Goal: Task Accomplishment & Management: Manage account settings

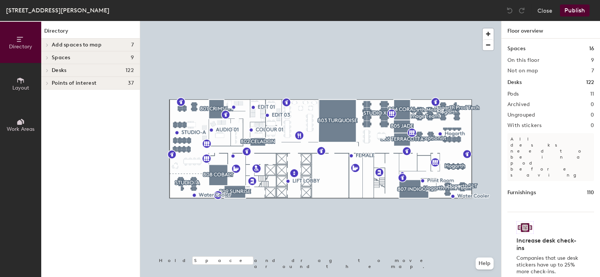
click at [463, 21] on div at bounding box center [320, 21] width 361 height 0
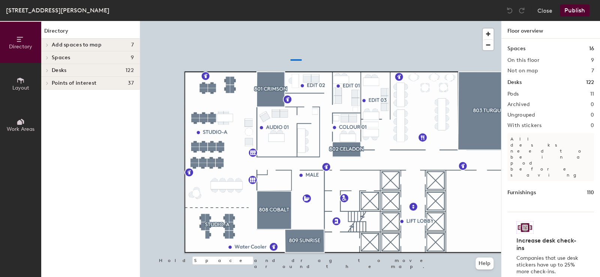
click at [283, 21] on div at bounding box center [320, 21] width 361 height 0
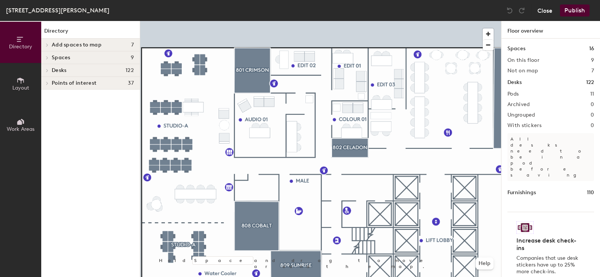
click at [551, 10] on button "Close" at bounding box center [544, 10] width 15 height 12
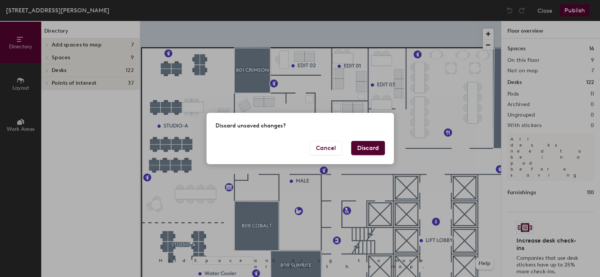
click at [379, 145] on button "Discard" at bounding box center [368, 148] width 34 height 14
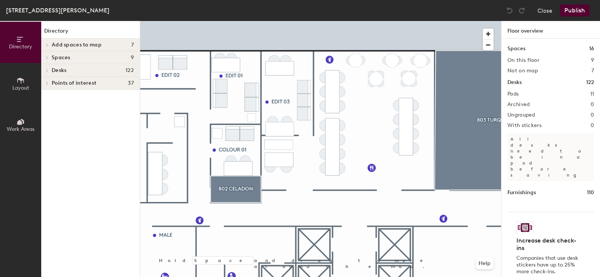
click at [113, 177] on div "Directory Layout Work Areas Directory Add spaces to map 7 Ante Room Colour Grad…" at bounding box center [300, 149] width 600 height 256
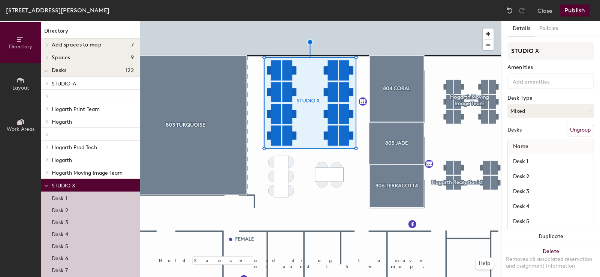
click at [568, 128] on button "Ungroup" at bounding box center [580, 130] width 27 height 13
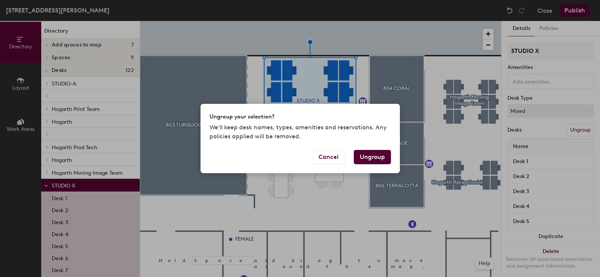
click at [365, 160] on button "Ungroup" at bounding box center [372, 157] width 37 height 14
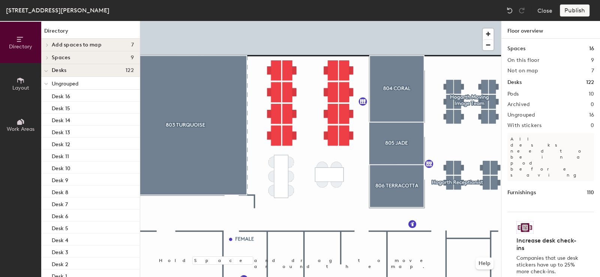
click at [45, 83] on icon at bounding box center [46, 83] width 4 height 3
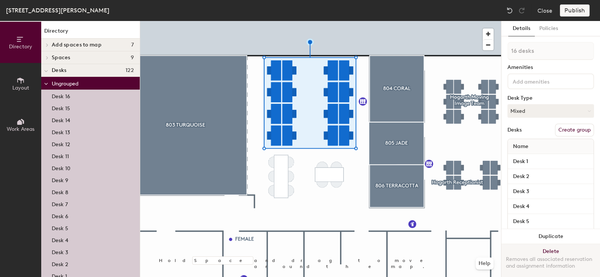
click at [551, 246] on button "Delete Removes all associated reservation and assignment information" at bounding box center [551, 260] width 99 height 33
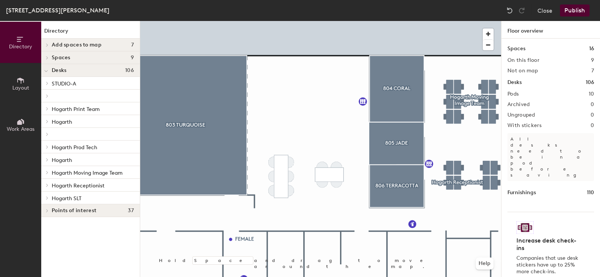
click at [17, 84] on button "Layout" at bounding box center [20, 83] width 41 height 41
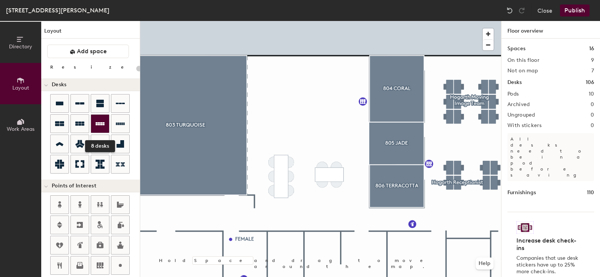
click at [99, 127] on icon at bounding box center [100, 123] width 9 height 9
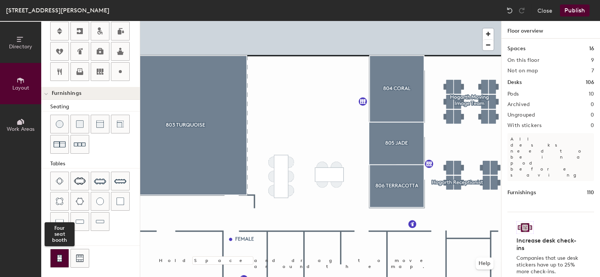
drag, startPoint x: 60, startPoint y: 254, endPoint x: 61, endPoint y: 251, distance: 3.9
click at [60, 254] on img at bounding box center [59, 257] width 7 height 7
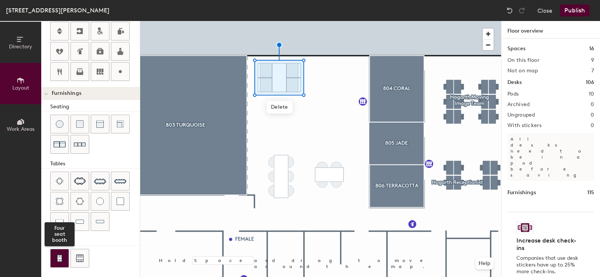
click at [64, 255] on div at bounding box center [60, 258] width 18 height 18
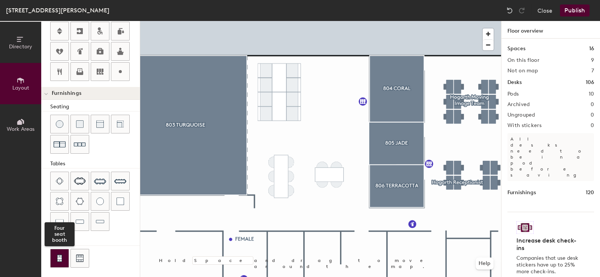
click at [59, 259] on img at bounding box center [59, 257] width 7 height 7
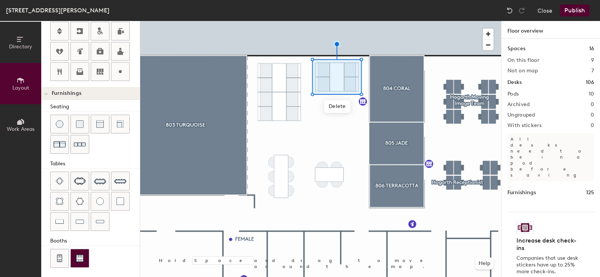
drag, startPoint x: 61, startPoint y: 256, endPoint x: 76, endPoint y: 250, distance: 16.5
click at [61, 257] on img at bounding box center [59, 257] width 7 height 7
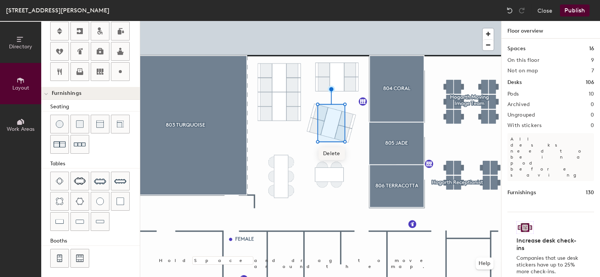
click at [297, 21] on div at bounding box center [320, 21] width 361 height 0
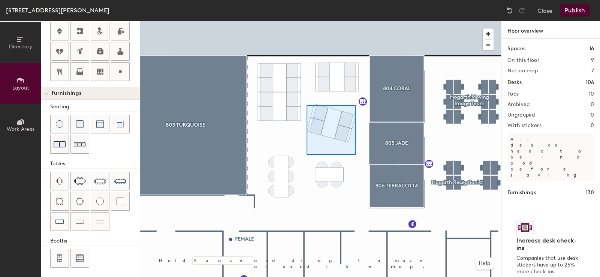
click at [306, 21] on div at bounding box center [320, 21] width 361 height 0
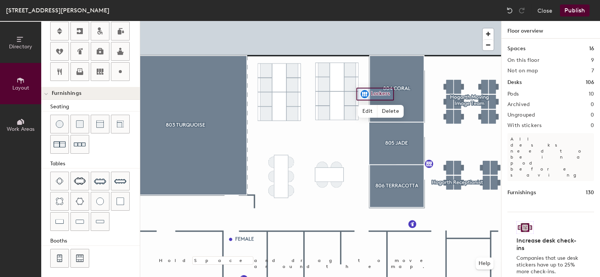
click at [311, 21] on div at bounding box center [320, 21] width 361 height 0
click at [365, 21] on div at bounding box center [320, 21] width 361 height 0
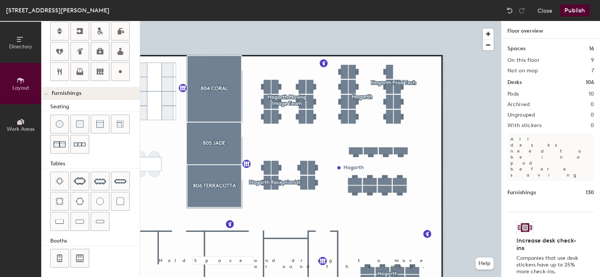
type input "80"
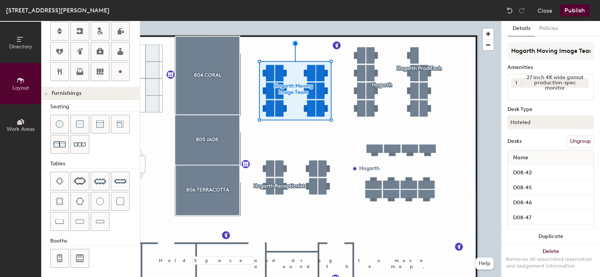
click at [17, 38] on icon at bounding box center [20, 39] width 8 height 8
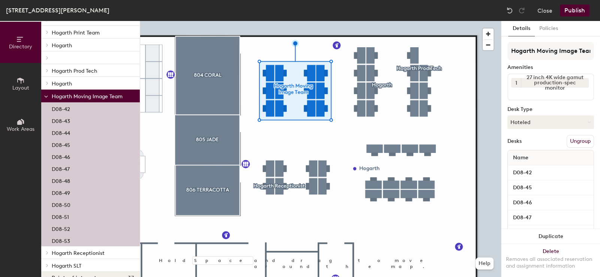
scroll to position [90, 0]
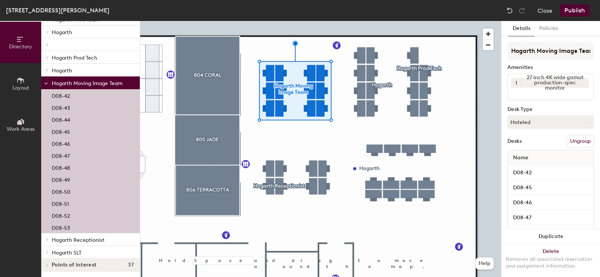
click at [46, 84] on icon at bounding box center [46, 83] width 3 height 1
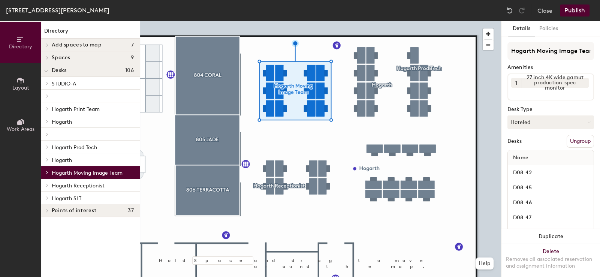
scroll to position [0, 0]
click at [47, 171] on icon at bounding box center [46, 172] width 1 height 3
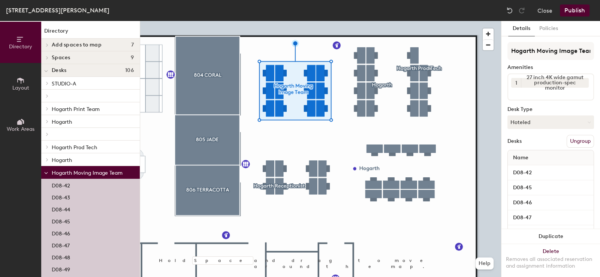
scroll to position [90, 0]
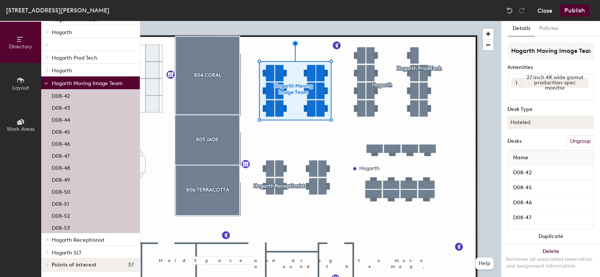
click at [539, 9] on button "Close" at bounding box center [544, 10] width 15 height 12
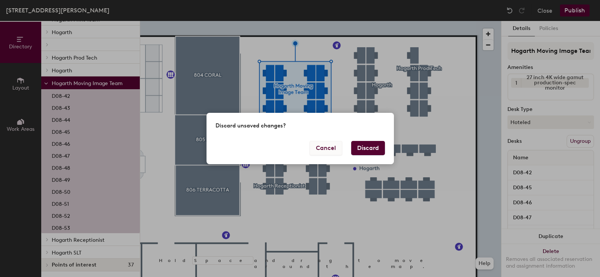
click at [329, 149] on button "Cancel" at bounding box center [326, 148] width 33 height 14
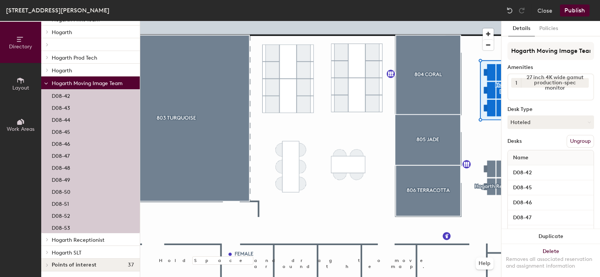
click at [574, 9] on button "Publish" at bounding box center [575, 10] width 30 height 12
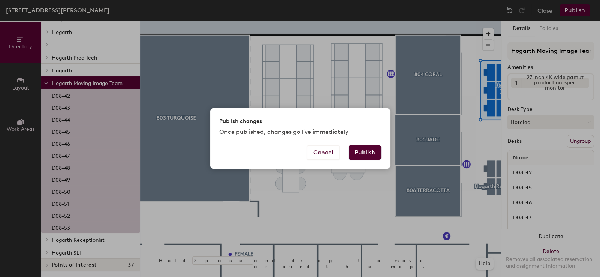
click at [371, 30] on div "Publish changes Once published, changes go live immediately Cancel Publish" at bounding box center [300, 138] width 600 height 277
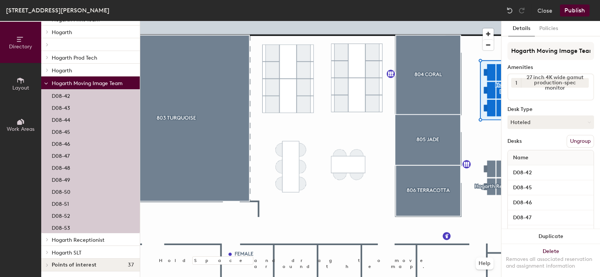
scroll to position [0, 0]
click at [577, 11] on button "Publish" at bounding box center [575, 10] width 30 height 12
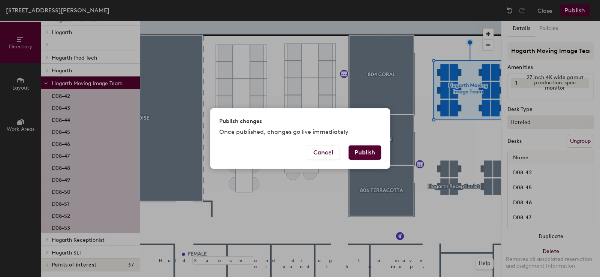
click at [361, 157] on button "Publish" at bounding box center [365, 152] width 33 height 14
